Goal: Task Accomplishment & Management: Complete application form

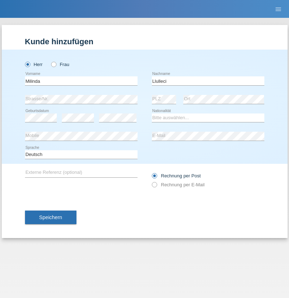
type input "Llulleci"
select select "XK"
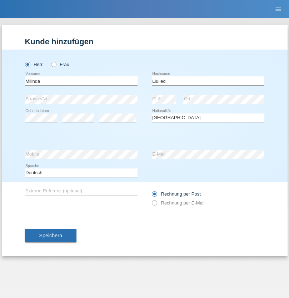
select select "C"
select select "14"
select select "04"
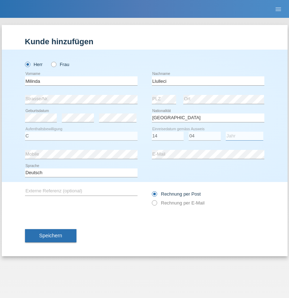
select select "2008"
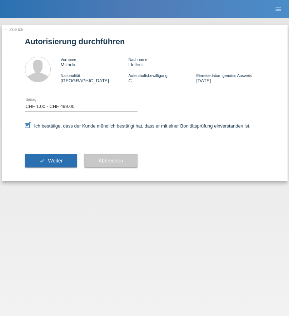
select select "1"
click at [51, 161] on span "Weiter" at bounding box center [55, 161] width 15 height 6
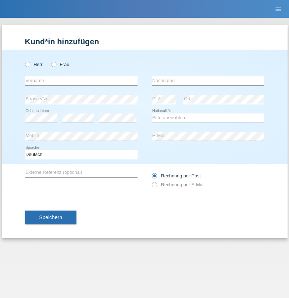
radio input "true"
click at [81, 81] on input "text" at bounding box center [81, 80] width 112 height 9
type input "[PERSON_NAME]"
click at [208, 81] on input "text" at bounding box center [208, 80] width 112 height 9
type input "Florin"
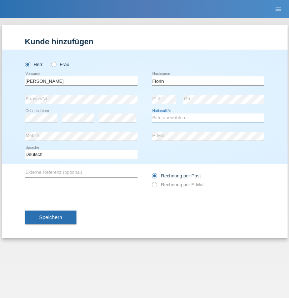
select select "RO"
select select "C"
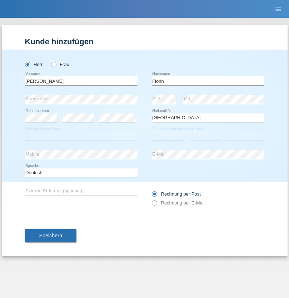
select select "29"
select select "02"
select select "2021"
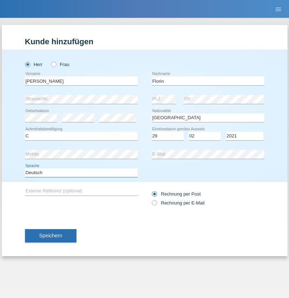
select select "en"
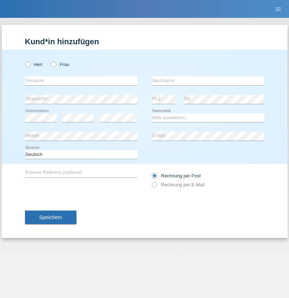
radio input "true"
click at [81, 81] on input "text" at bounding box center [81, 80] width 112 height 9
type input "Ruth"
click at [208, 81] on input "text" at bounding box center [208, 80] width 112 height 9
type input "Krebs"
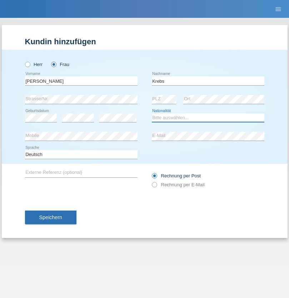
select select "CH"
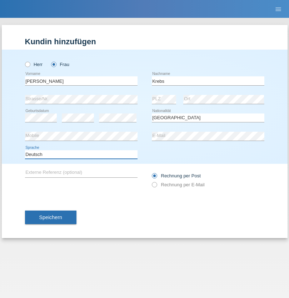
select select "en"
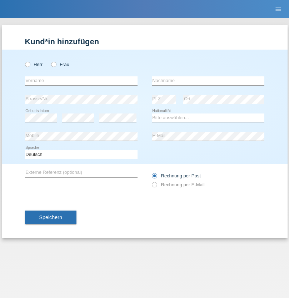
radio input "true"
click at [81, 81] on input "text" at bounding box center [81, 80] width 112 height 9
type input "Qovanaj"
click at [208, 81] on input "text" at bounding box center [208, 80] width 112 height 9
type input "Shaban"
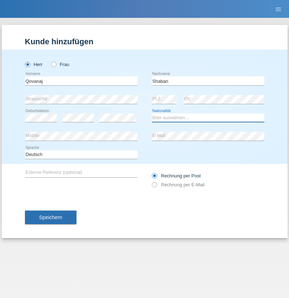
select select "CH"
radio input "true"
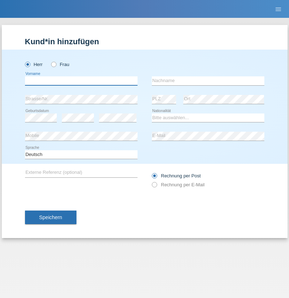
click at [81, 81] on input "text" at bounding box center [81, 80] width 112 height 9
type input "[PERSON_NAME]"
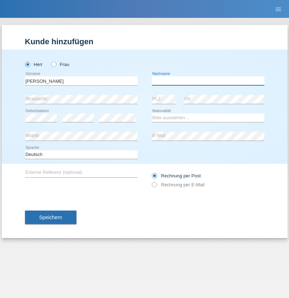
click at [208, 81] on input "text" at bounding box center [208, 80] width 112 height 9
type input "[PERSON_NAME]"
select select "PT"
select select "C"
select select "03"
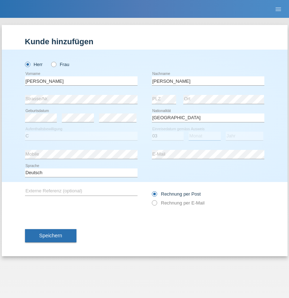
select select "07"
select select "2009"
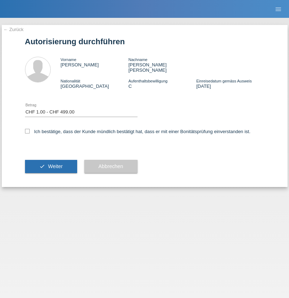
select select "1"
checkbox input "true"
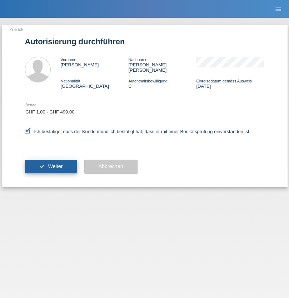
click at [51, 163] on span "Weiter" at bounding box center [55, 166] width 15 height 6
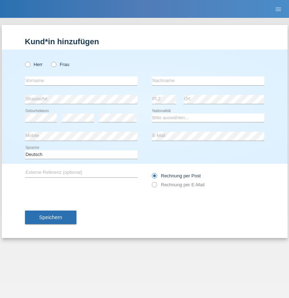
radio input "true"
click at [81, 81] on input "text" at bounding box center [81, 80] width 112 height 9
type input "Michaela"
click at [208, 81] on input "text" at bounding box center [208, 80] width 112 height 9
type input "Baumann"
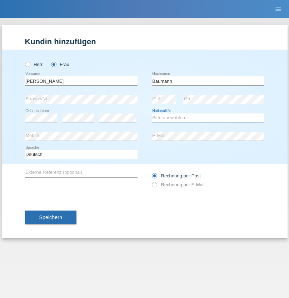
select select "CH"
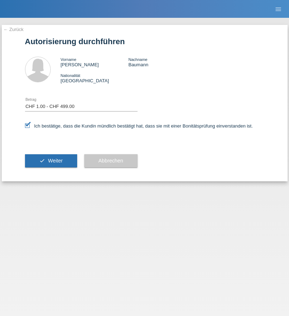
select select "1"
click at [51, 161] on span "Weiter" at bounding box center [55, 161] width 15 height 6
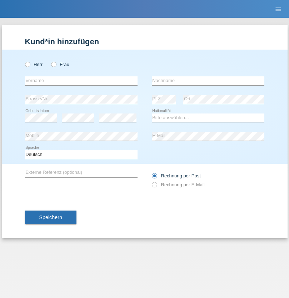
radio input "true"
click at [81, 81] on input "text" at bounding box center [81, 80] width 112 height 9
type input "[PERSON_NAME]"
click at [208, 81] on input "text" at bounding box center [208, 80] width 112 height 9
type input "Gallotta"
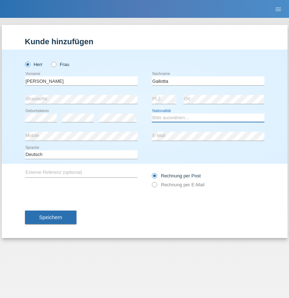
select select "IT"
select select "C"
select select "23"
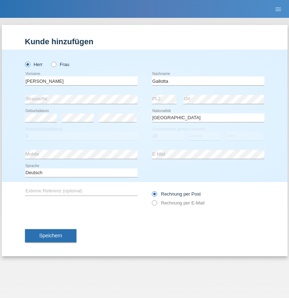
select select "05"
select select "1998"
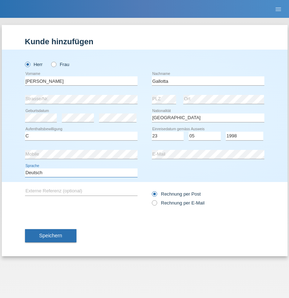
select select "en"
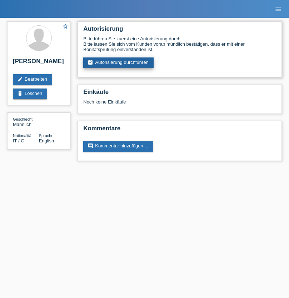
click at [118, 63] on link "assignment_turned_in Autorisierung durchführen" at bounding box center [118, 62] width 70 height 11
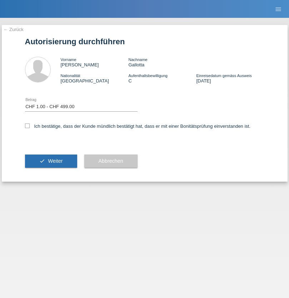
select select "1"
checkbox input "true"
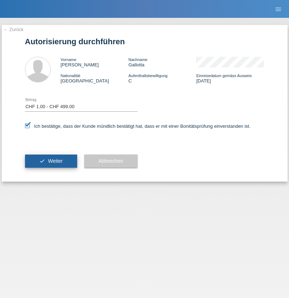
click at [51, 161] on span "Weiter" at bounding box center [55, 161] width 15 height 6
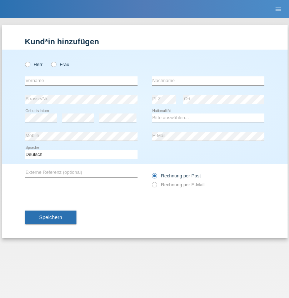
radio input "true"
click at [81, 81] on input "text" at bounding box center [81, 80] width 112 height 9
type input "Faycal"
click at [208, 81] on input "text" at bounding box center [208, 80] width 112 height 9
type input "Tamazouzt"
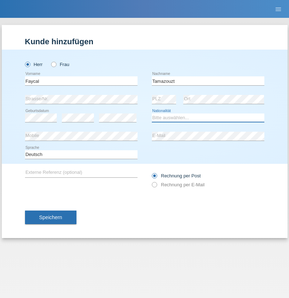
select select "DZ"
select select "C"
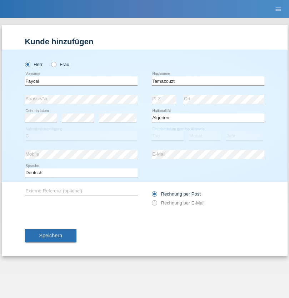
select select "26"
select select "12"
select select "2015"
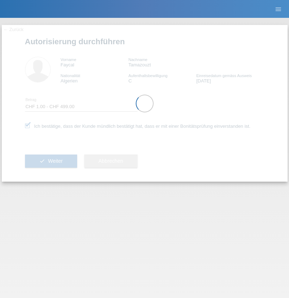
select select "1"
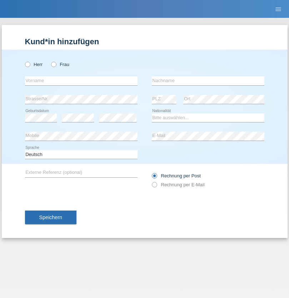
radio input "true"
click at [81, 81] on input "text" at bounding box center [81, 80] width 112 height 9
type input "[PERSON_NAME]"
click at [208, 81] on input "text" at bounding box center [208, 80] width 112 height 9
type input "Orsós"
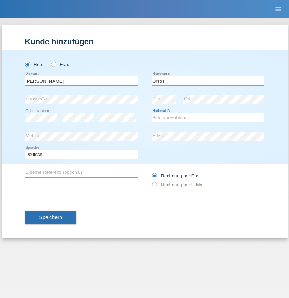
select select "HU"
select select "C"
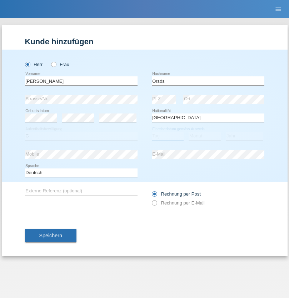
select select "30"
select select "10"
select select "2021"
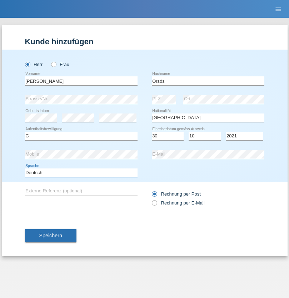
select select "en"
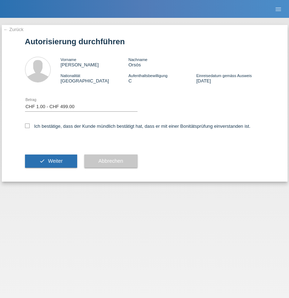
select select "1"
checkbox input "true"
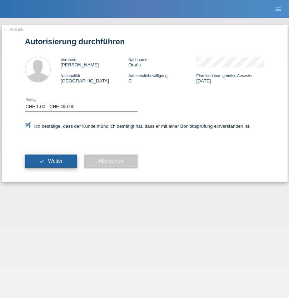
click at [51, 161] on span "Weiter" at bounding box center [55, 161] width 15 height 6
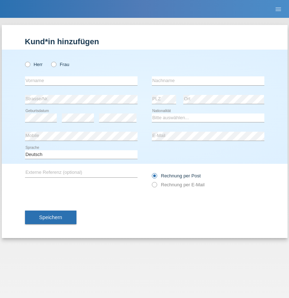
radio input "true"
click at [81, 81] on input "text" at bounding box center [81, 80] width 112 height 9
type input "Marco"
click at [208, 81] on input "text" at bounding box center [208, 80] width 112 height 9
type input "Weinlein"
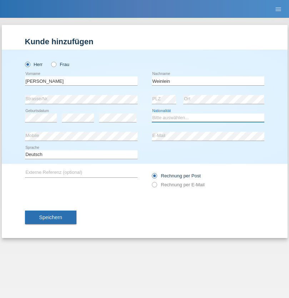
select select "CH"
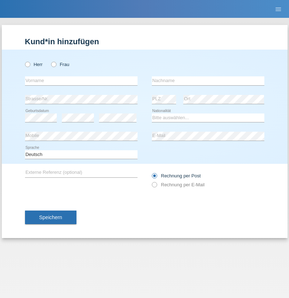
radio input "true"
click at [81, 81] on input "text" at bounding box center [81, 80] width 112 height 9
type input "Jashari lmeri"
click at [208, 81] on input "text" at bounding box center [208, 80] width 112 height 9
type input "Rabije"
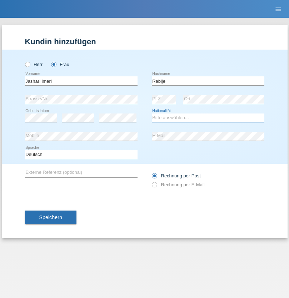
select select "CH"
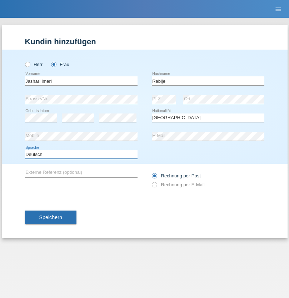
select select "en"
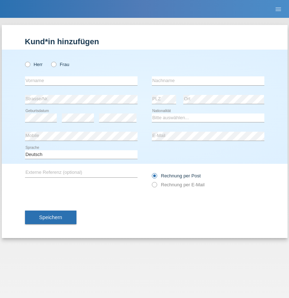
radio input "true"
click at [81, 81] on input "text" at bounding box center [81, 80] width 112 height 9
type input "firat"
click at [208, 81] on input "text" at bounding box center [208, 80] width 112 height 9
type input "kara"
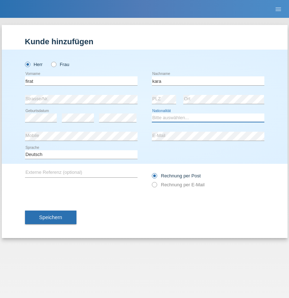
select select "CH"
radio input "true"
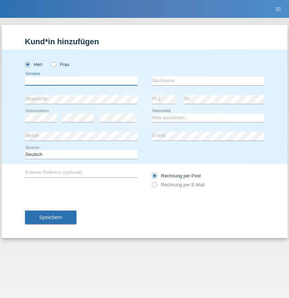
click at [81, 81] on input "text" at bounding box center [81, 80] width 112 height 9
type input "Gigov"
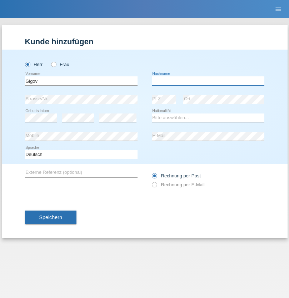
click at [208, 81] on input "text" at bounding box center [208, 80] width 112 height 9
type input "Zhan"
select select "BG"
select select "C"
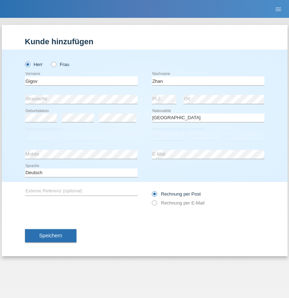
select select "23"
select select "10"
select select "2021"
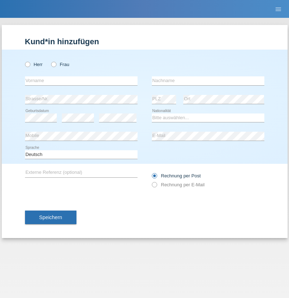
radio input "true"
click at [81, 81] on input "text" at bounding box center [81, 80] width 112 height 9
type input "Amand"
click at [208, 81] on input "text" at bounding box center [208, 80] width 112 height 9
type input "Pires"
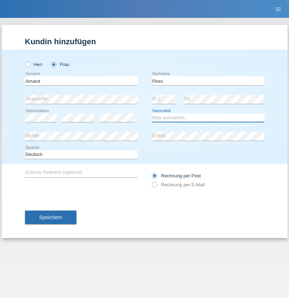
select select "CH"
radio input "true"
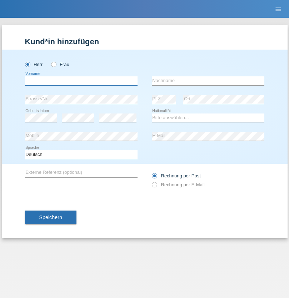
click at [81, 81] on input "text" at bounding box center [81, 80] width 112 height 9
type input "[PERSON_NAME]"
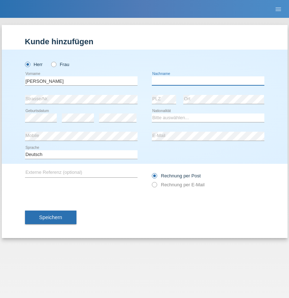
click at [208, 81] on input "text" at bounding box center [208, 80] width 112 height 9
type input "Saidi"
select select "CH"
radio input "true"
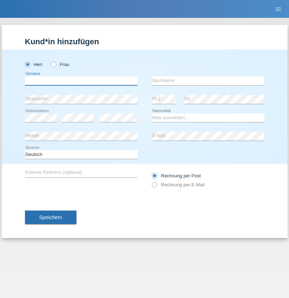
click at [81, 81] on input "text" at bounding box center [81, 80] width 112 height 9
type input "Matusa"
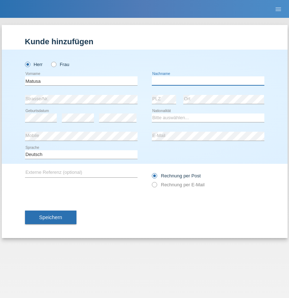
click at [208, 81] on input "text" at bounding box center [208, 80] width 112 height 9
type input "Marian valentin"
select select "OM"
select select "C"
select select "01"
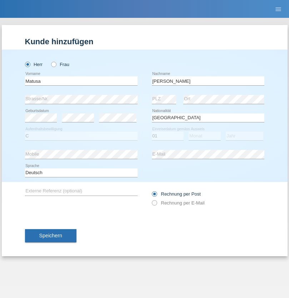
select select "06"
select select "2016"
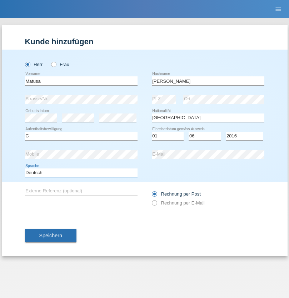
select select "en"
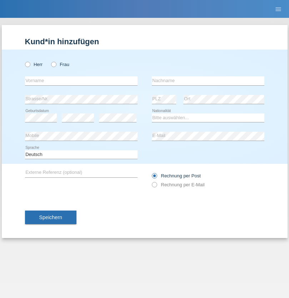
radio input "true"
click at [81, 81] on input "text" at bounding box center [81, 80] width 112 height 9
type input "Edinson Maurício"
click at [208, 81] on input "text" at bounding box center [208, 80] width 112 height 9
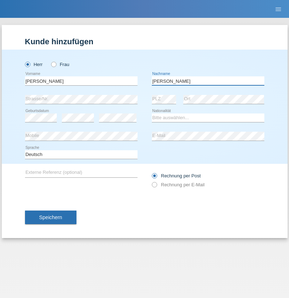
type input "Branquinho Alexander"
select select "PT"
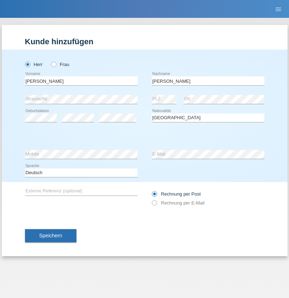
select select "C"
select select "23"
select select "08"
select select "2021"
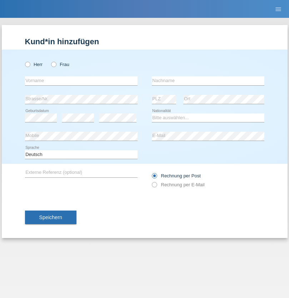
radio input "true"
click at [81, 81] on input "text" at bounding box center [81, 80] width 112 height 9
type input "[PERSON_NAME]"
click at [208, 81] on input "text" at bounding box center [208, 80] width 112 height 9
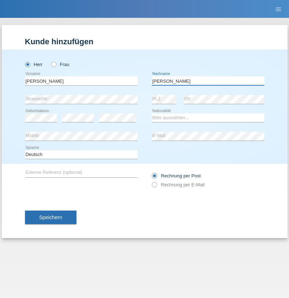
type input "[PERSON_NAME]"
select select "CH"
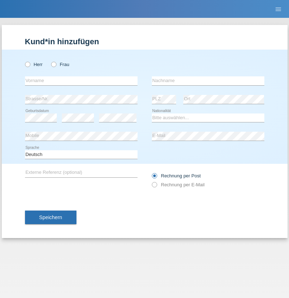
radio input "true"
click at [81, 81] on input "text" at bounding box center [81, 80] width 112 height 9
type input "Szilvia"
click at [208, 81] on input "text" at bounding box center [208, 80] width 112 height 9
type input "Olakh"
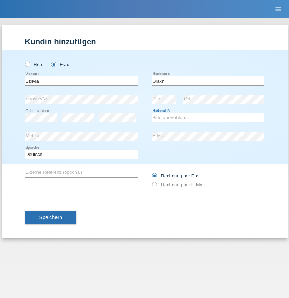
select select "UA"
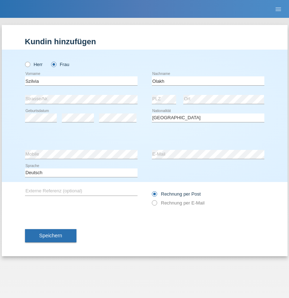
select select "C"
select select "14"
select select "09"
select select "2021"
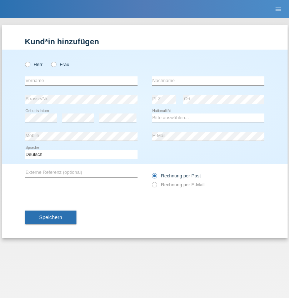
radio input "true"
click at [81, 81] on input "text" at bounding box center [81, 80] width 112 height 9
type input "Asrit"
click at [208, 81] on input "text" at bounding box center [208, 80] width 112 height 9
type input "Kupa"
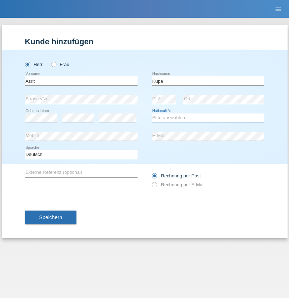
select select "MK"
select select "C"
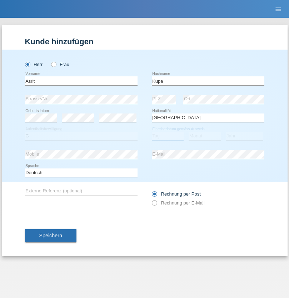
select select "27"
select select "05"
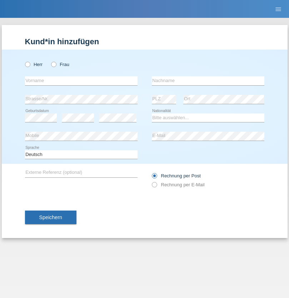
radio input "true"
click at [81, 81] on input "text" at bounding box center [81, 80] width 112 height 9
type input "Ibrahim"
click at [208, 81] on input "text" at bounding box center [208, 80] width 112 height 9
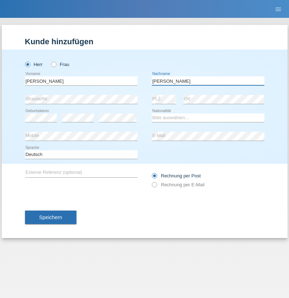
type input "Abbas"
select select "SY"
select select "C"
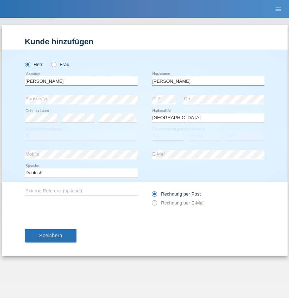
select select "14"
select select "09"
select select "2021"
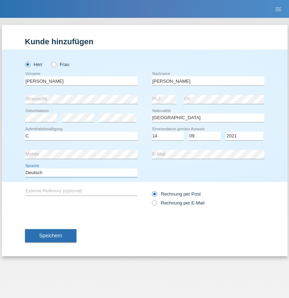
select select "en"
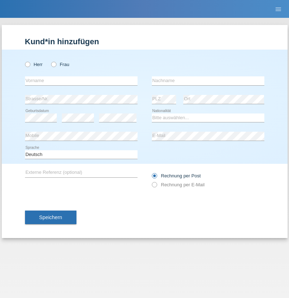
radio input "true"
select select "CH"
radio input "true"
click at [81, 81] on input "text" at bounding box center [81, 80] width 112 height 9
type input "[PERSON_NAME]"
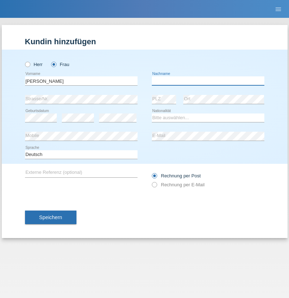
click at [208, 81] on input "text" at bounding box center [208, 80] width 112 height 9
type input "Bacic"
select select "CH"
